Goal: Task Accomplishment & Management: Manage account settings

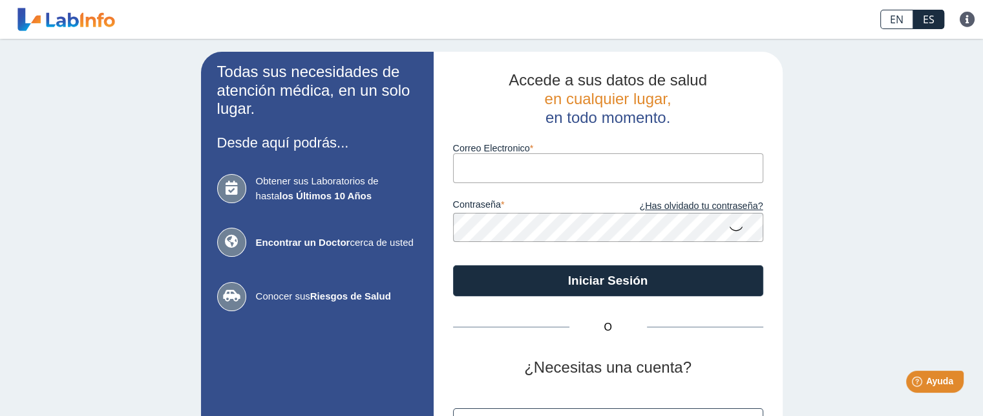
click at [496, 176] on input "Correo Electronico" at bounding box center [608, 167] width 310 height 29
type input "cmorales2@gmail.com"
click at [729, 228] on icon at bounding box center [737, 227] width 16 height 25
click at [729, 228] on icon at bounding box center [737, 226] width 16 height 23
